Goal: Obtain resource: Obtain resource

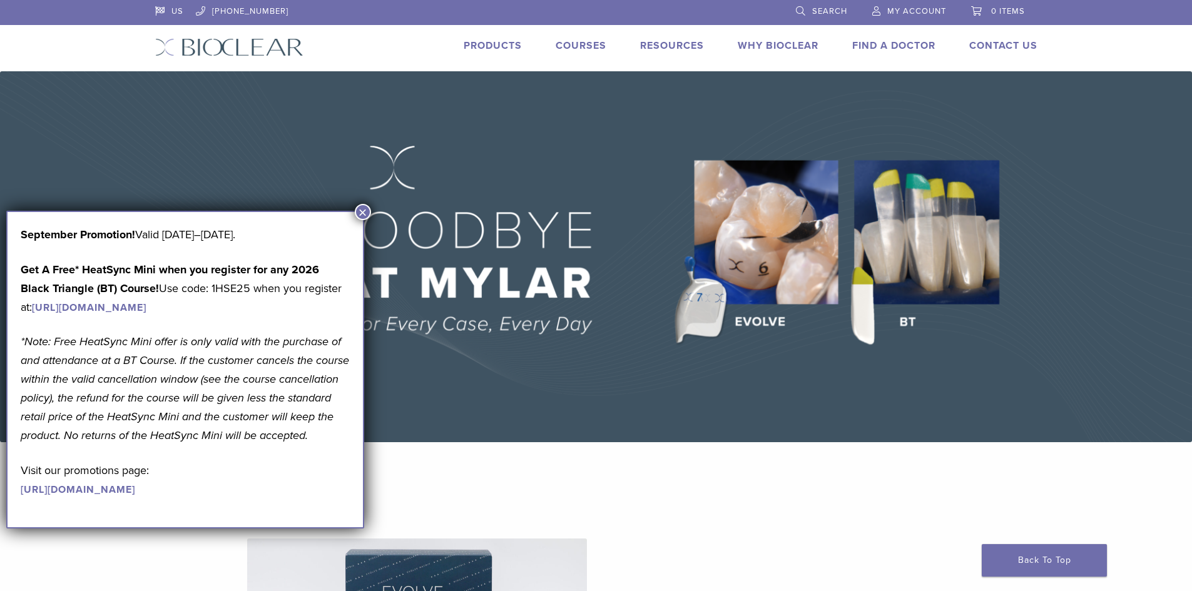
click at [918, 246] on img at bounding box center [596, 256] width 1192 height 371
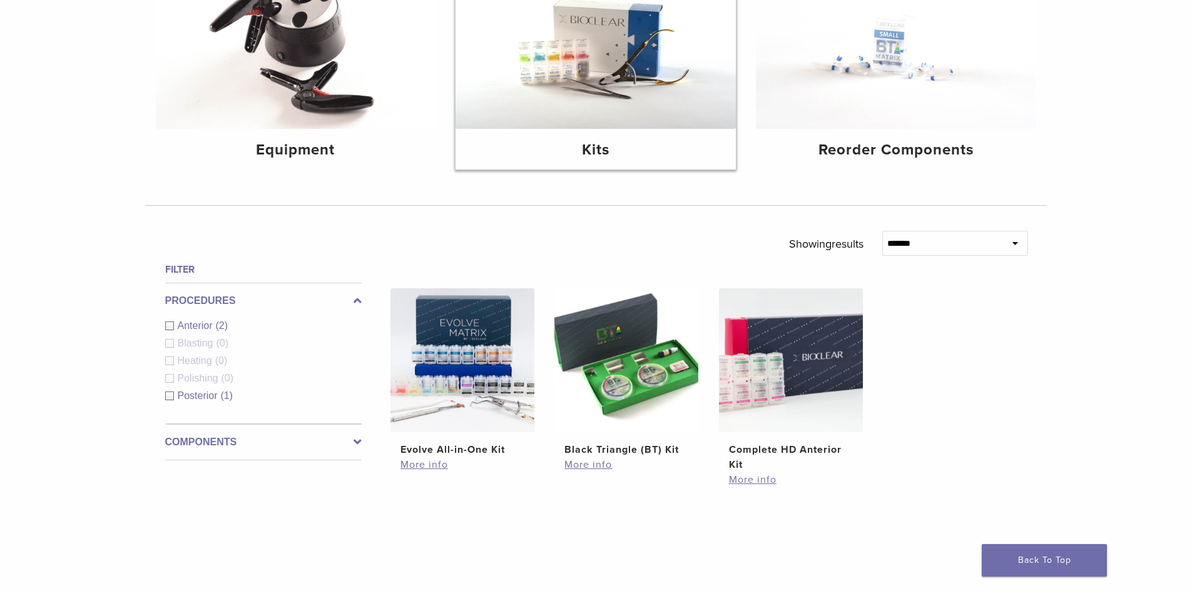
scroll to position [250, 0]
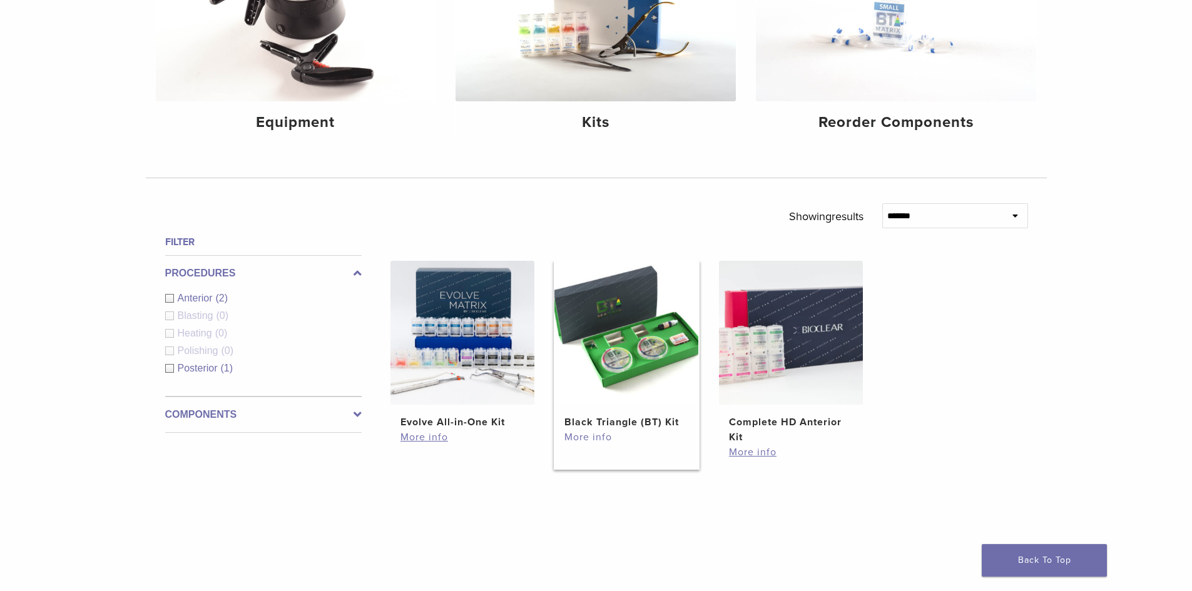
click at [596, 434] on link "More info" at bounding box center [626, 437] width 124 height 15
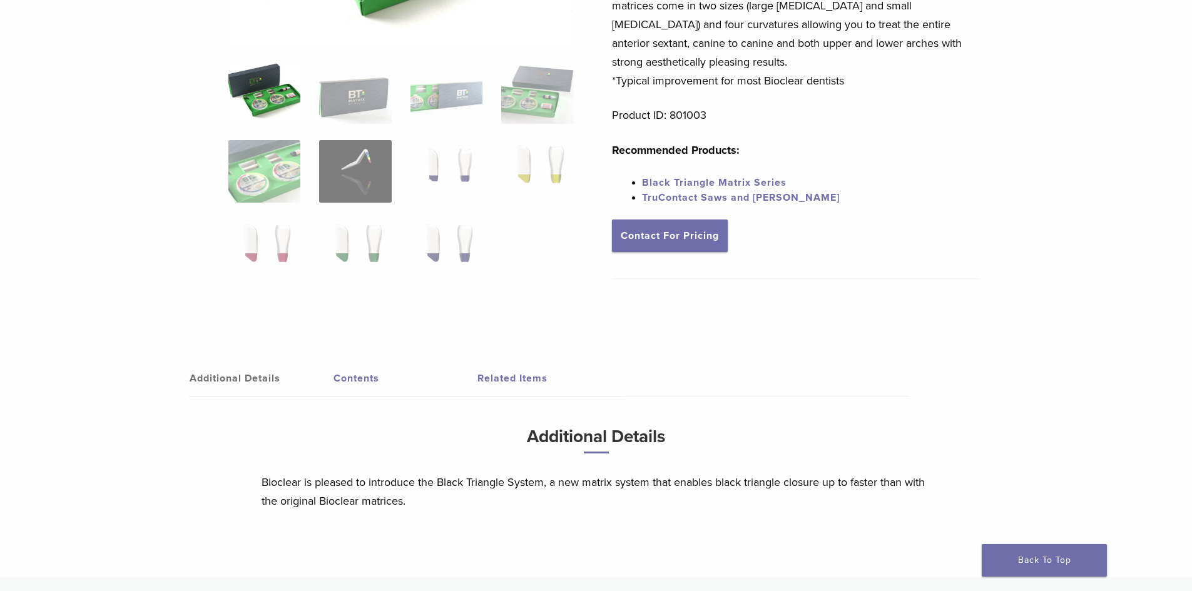
scroll to position [250, 0]
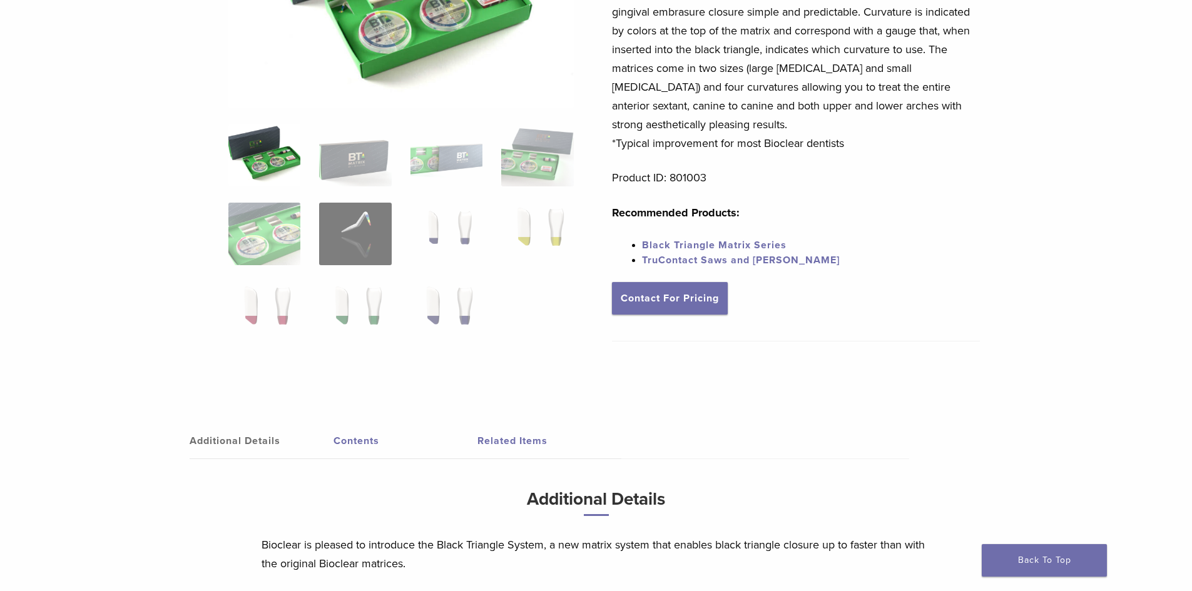
click at [505, 439] on link "Related Items" at bounding box center [549, 440] width 144 height 35
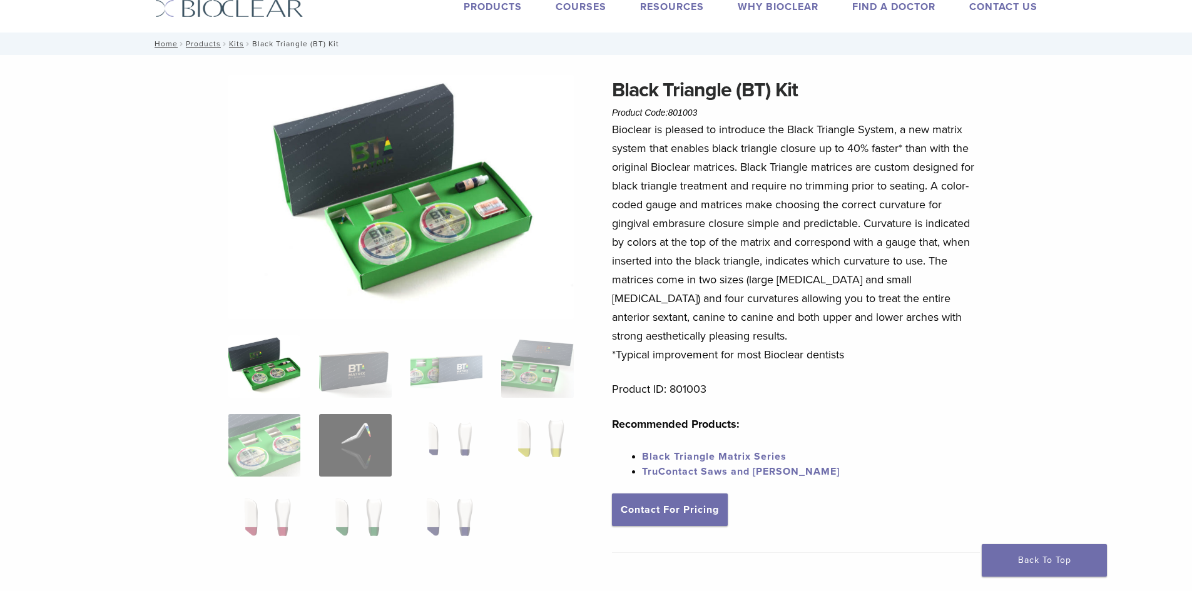
scroll to position [0, 0]
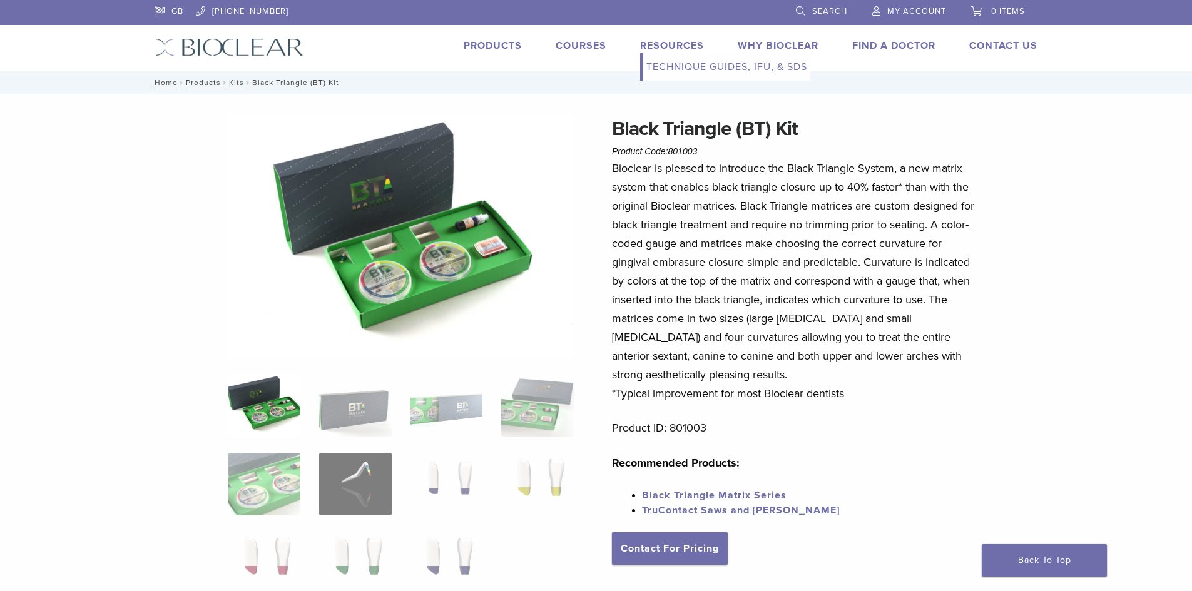
click at [706, 65] on link "Technique Guides, IFU, & SDS" at bounding box center [726, 67] width 167 height 28
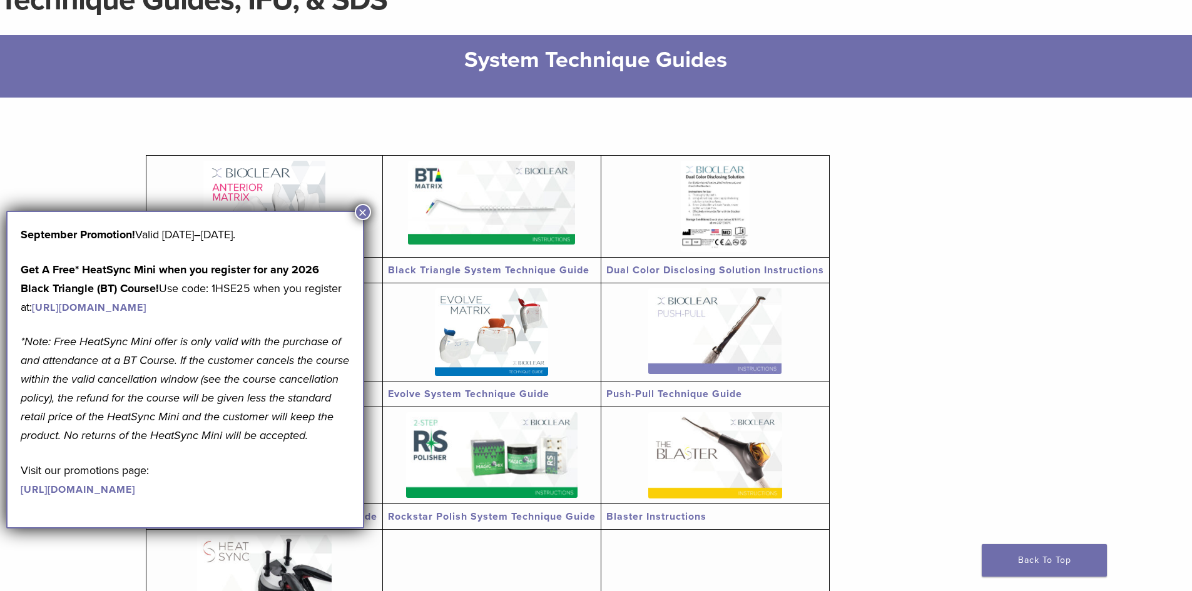
scroll to position [188, 0]
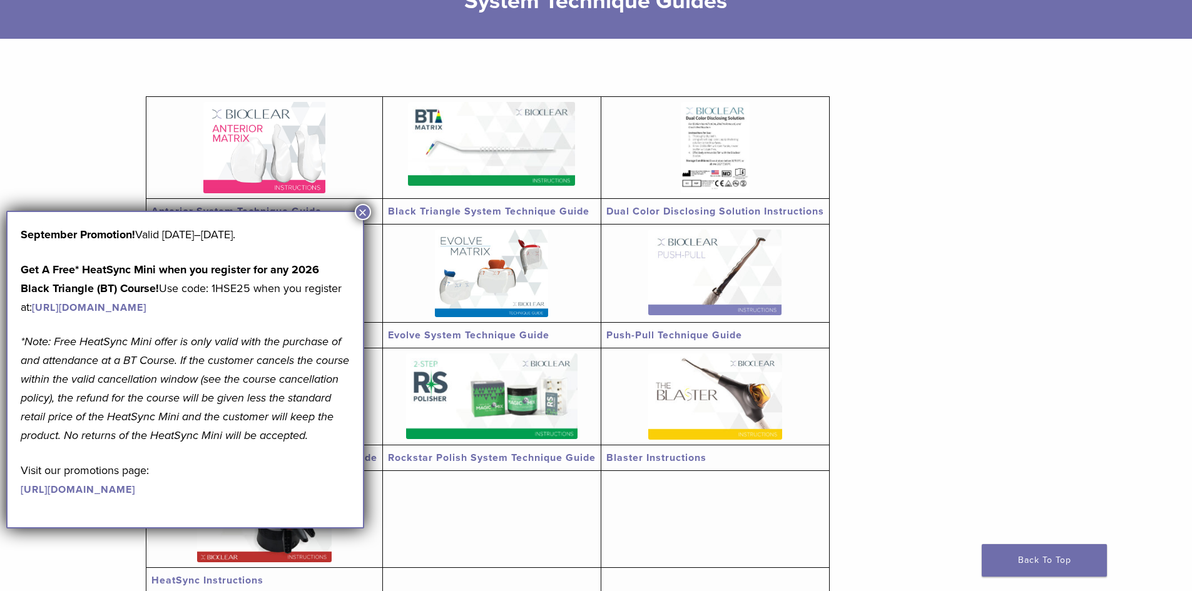
click at [363, 212] on button "×" at bounding box center [363, 212] width 16 height 16
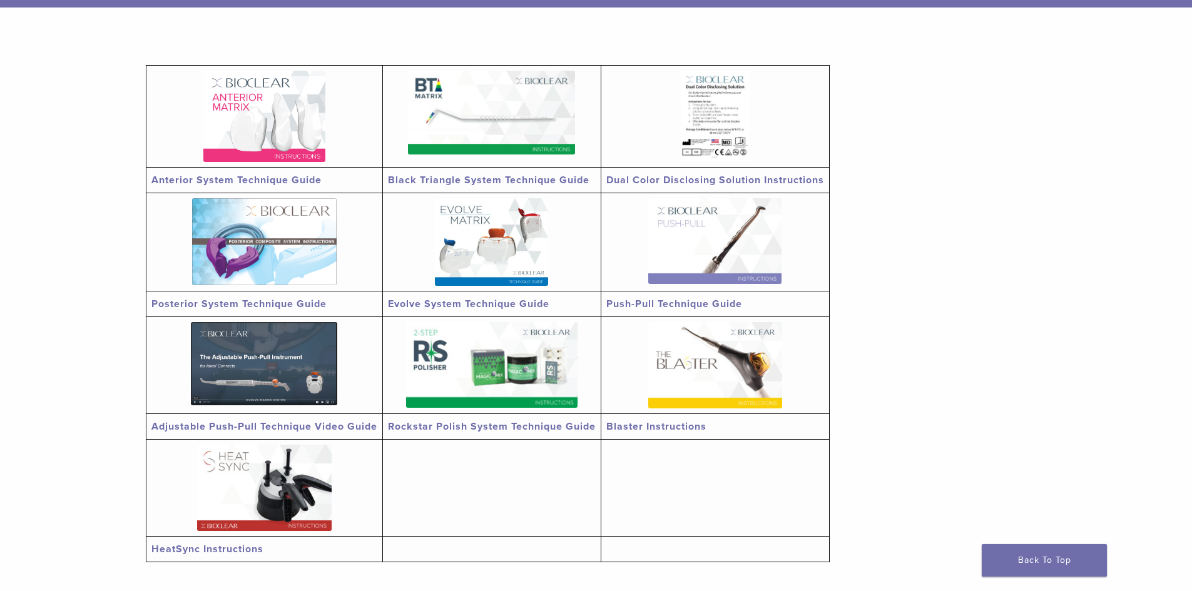
scroll to position [250, 0]
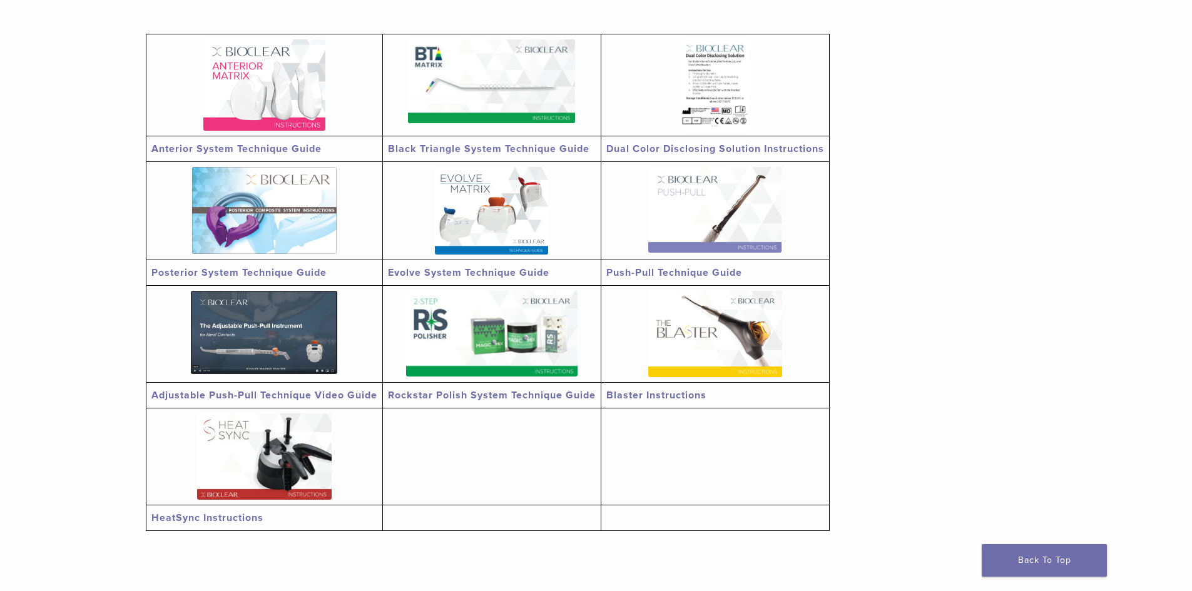
click at [499, 83] on img at bounding box center [491, 81] width 167 height 84
